Goal: Transaction & Acquisition: Purchase product/service

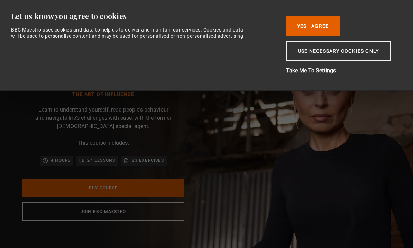
scroll to position [0, 80]
click at [322, 28] on button "Yes I Agree" at bounding box center [313, 25] width 54 height 19
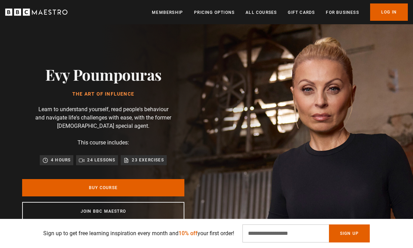
scroll to position [1, 0]
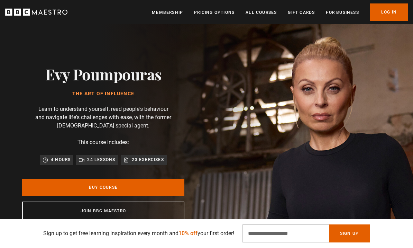
click at [170, 193] on link "Buy Course" at bounding box center [103, 187] width 162 height 17
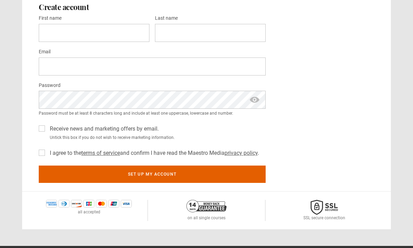
scroll to position [246, 0]
click at [47, 154] on label "I agree to the terms of service and confirm I have read the Maestro Media priva…" at bounding box center [153, 153] width 212 height 8
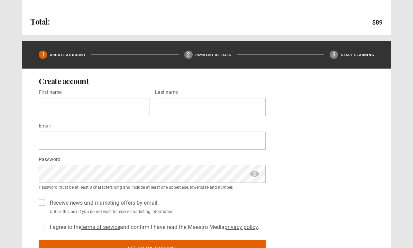
scroll to position [172, 0]
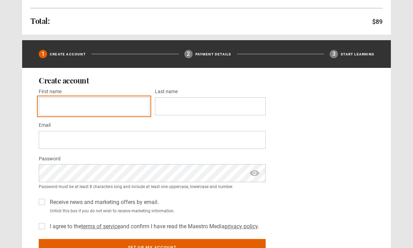
click at [54, 107] on input "First name *" at bounding box center [94, 106] width 111 height 18
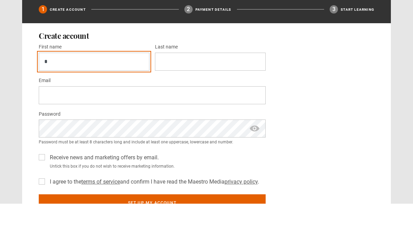
type input "*"
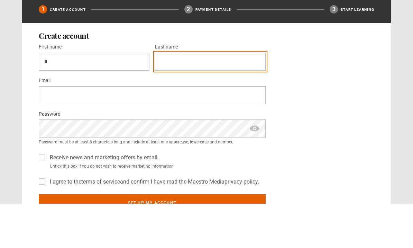
click at [240, 97] on input "Last name *" at bounding box center [210, 106] width 111 height 18
type input "***"
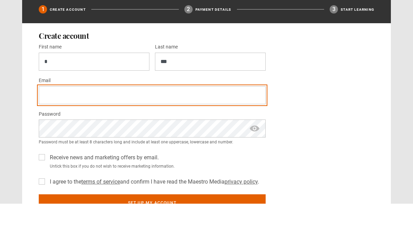
click at [51, 131] on input "Email *" at bounding box center [152, 140] width 227 height 18
type input "**********"
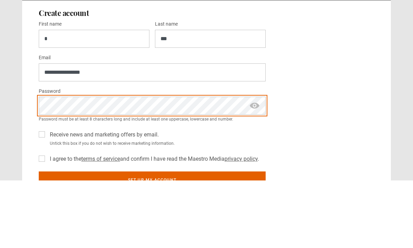
scroll to position [240, 0]
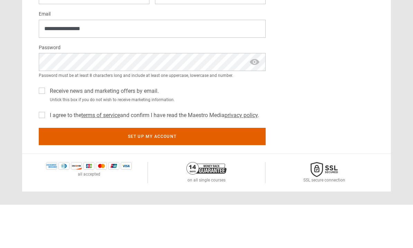
click at [256, 97] on span "show password" at bounding box center [254, 106] width 11 height 18
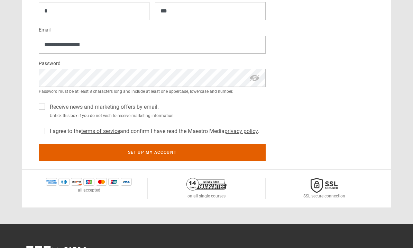
scroll to position [194, 0]
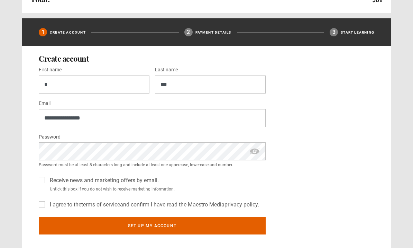
click at [74, 226] on button "Set up my account" at bounding box center [152, 225] width 227 height 17
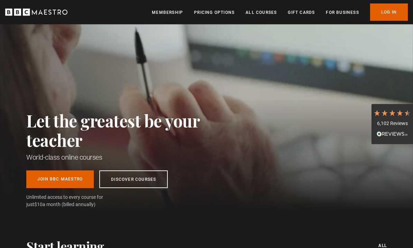
scroll to position [0, 559]
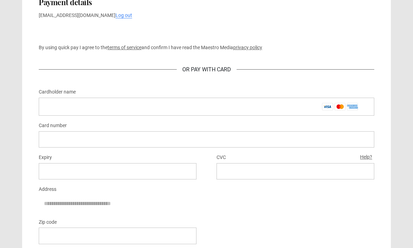
scroll to position [327, 0]
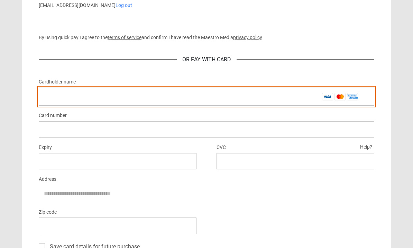
click at [352, 96] on input "Cardholder name *" at bounding box center [207, 97] width 336 height 18
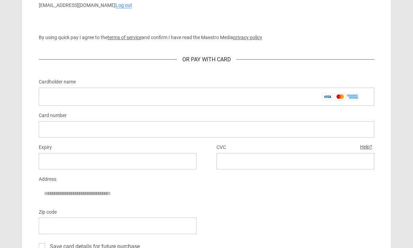
click at [383, 68] on div "Payment details [EMAIL_ADDRESS][DOMAIN_NAME] Log out By using quick pay I agree…" at bounding box center [206, 135] width 369 height 310
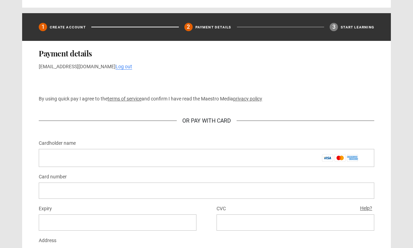
scroll to position [264, 0]
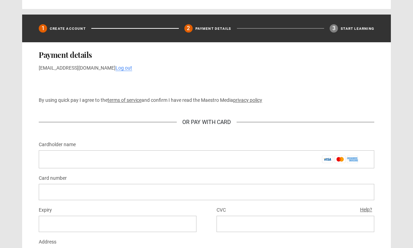
click at [360, 77] on div "Payment details 1151011094@qq.com Log out By using quick pay I agree to the ter…" at bounding box center [206, 198] width 369 height 310
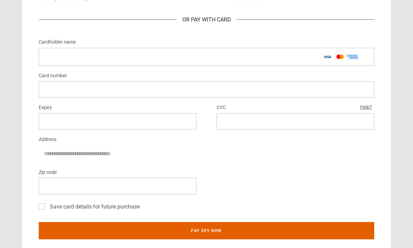
scroll to position [367, 0]
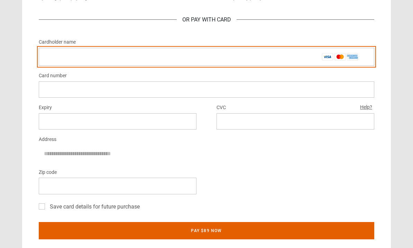
click at [342, 61] on input "Cardholder name *" at bounding box center [207, 57] width 336 height 18
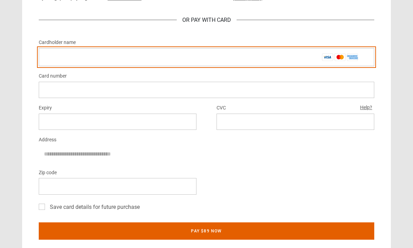
click at [347, 56] on input "Cardholder name *" at bounding box center [207, 57] width 336 height 18
click at [339, 56] on input "Cardholder name *" at bounding box center [207, 57] width 336 height 18
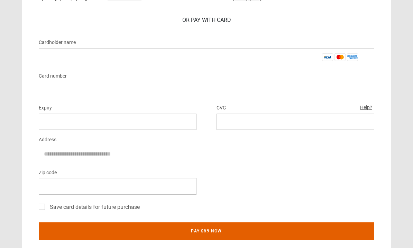
scroll to position [367, 0]
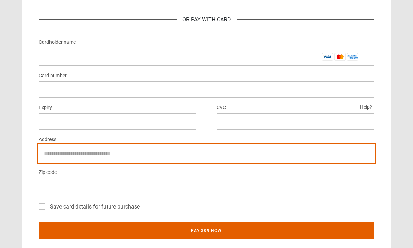
click at [301, 161] on input "Address" at bounding box center [207, 153] width 336 height 17
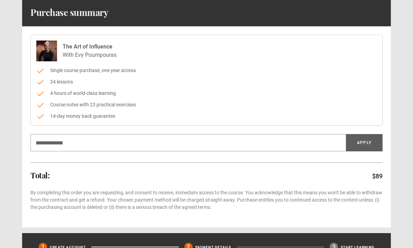
scroll to position [34, 0]
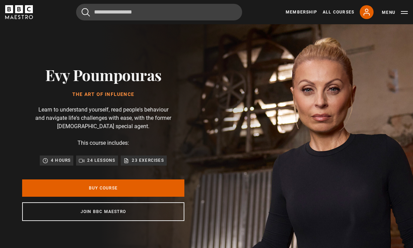
scroll to position [0, 80]
click at [141, 182] on div "Evy Poumpouras The Art of Influence Learn to understand yourself, read people's…" at bounding box center [103, 143] width 207 height 238
click at [149, 186] on link "Buy Course" at bounding box center [103, 187] width 162 height 17
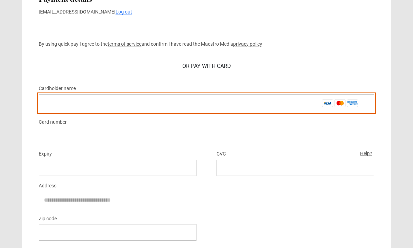
click at [117, 102] on input "Cardholder name *" at bounding box center [207, 103] width 336 height 18
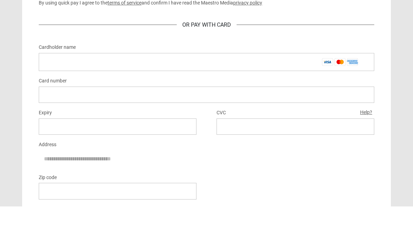
click at [120, 128] on div at bounding box center [207, 136] width 336 height 16
